Goal: Task Accomplishment & Management: Manage account settings

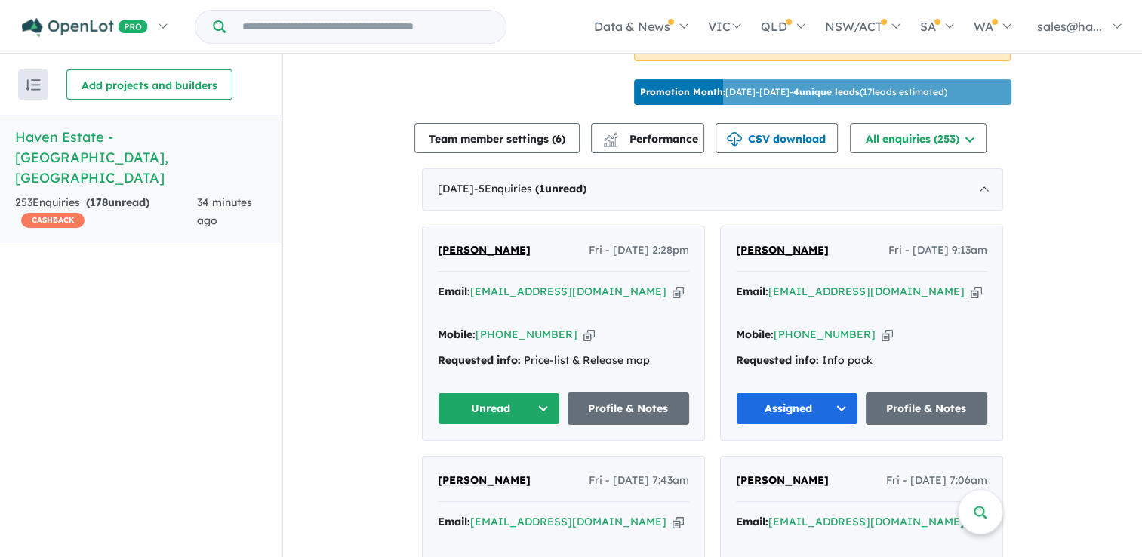
scroll to position [528, 0]
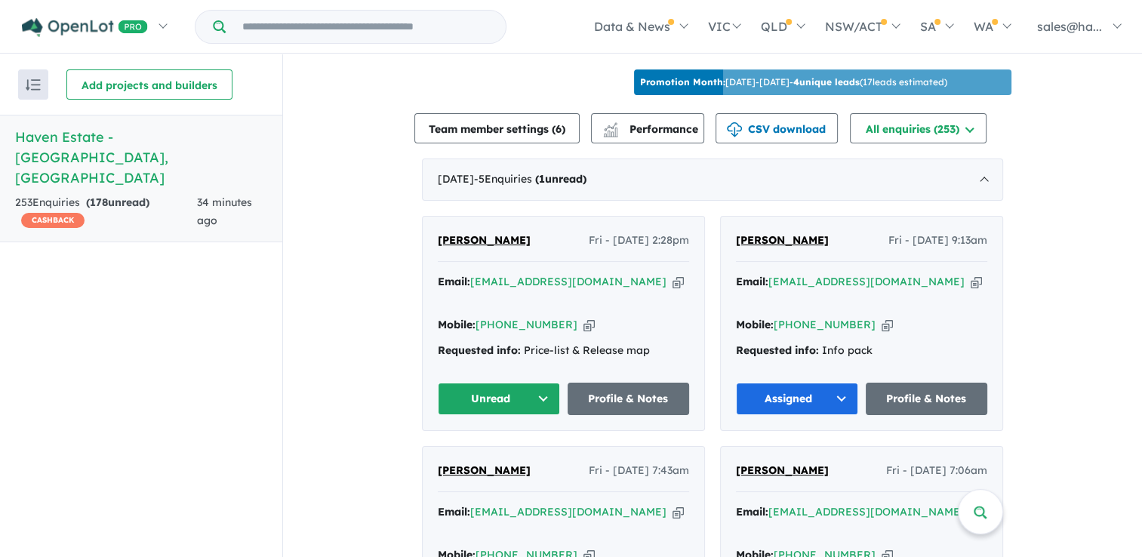
click at [583, 317] on icon "button" at bounding box center [588, 325] width 11 height 16
click at [542, 383] on button "Unread" at bounding box center [499, 399] width 122 height 32
click at [479, 452] on button "Assigned" at bounding box center [503, 469] width 131 height 35
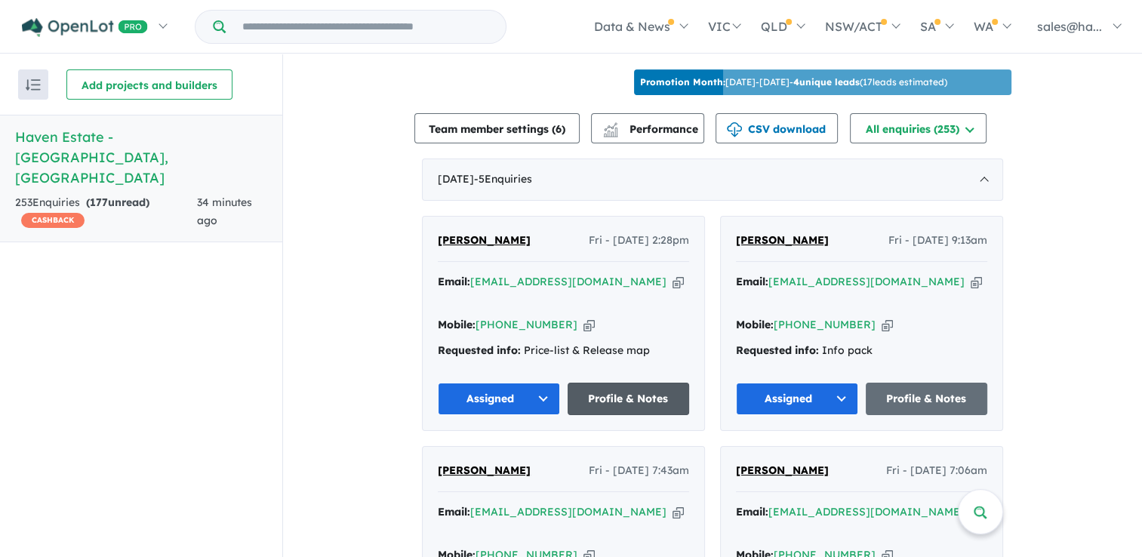
click at [629, 383] on link "Profile & Notes" at bounding box center [628, 399] width 122 height 32
click at [540, 383] on button "Assigned" at bounding box center [499, 399] width 122 height 32
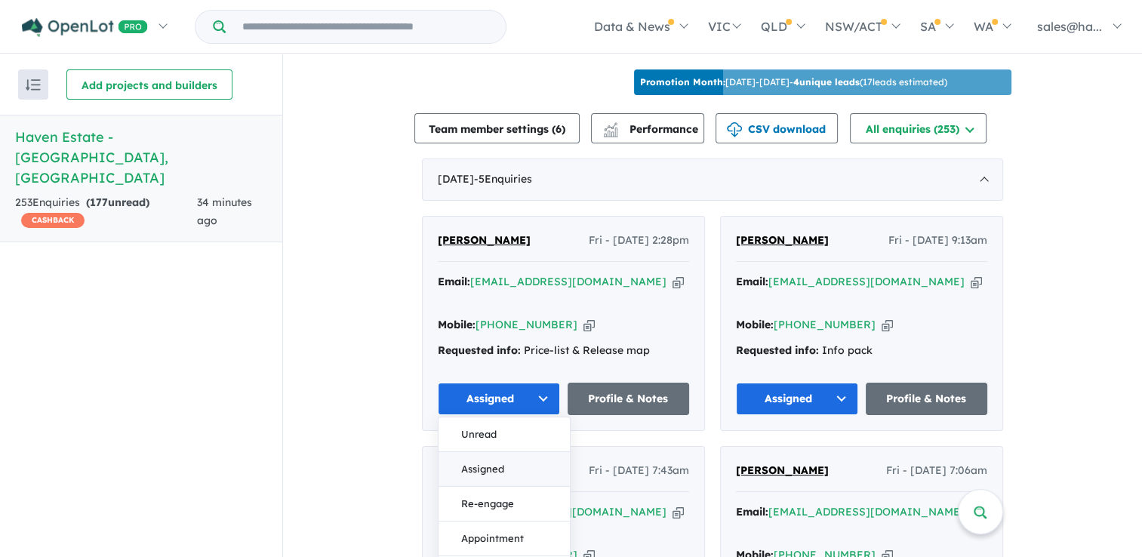
click at [490, 452] on button "Assigned" at bounding box center [503, 469] width 131 height 35
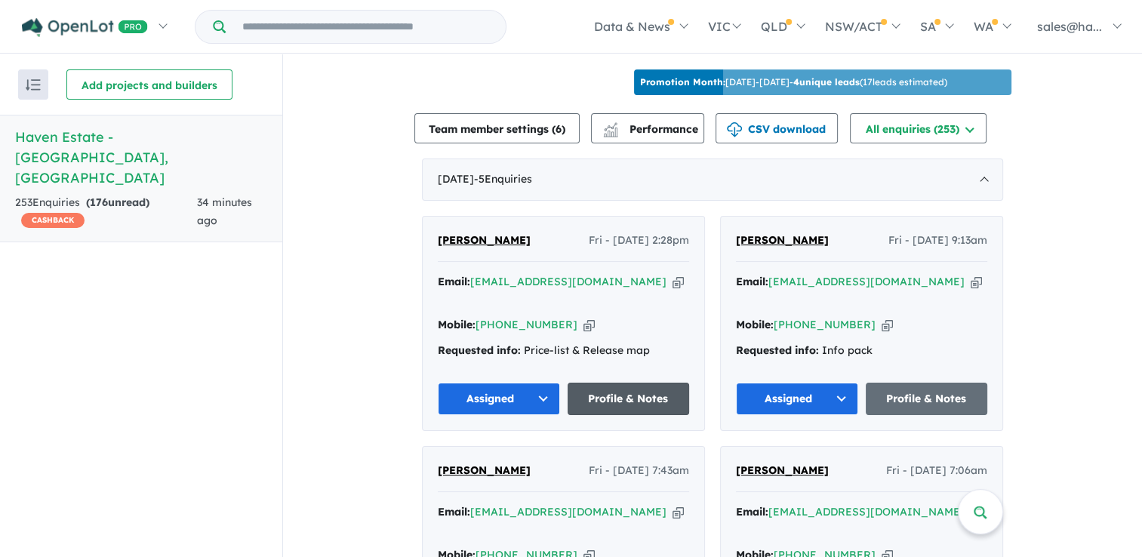
click at [647, 383] on link "Profile & Notes" at bounding box center [628, 399] width 122 height 32
